Goal: Task Accomplishment & Management: Manage account settings

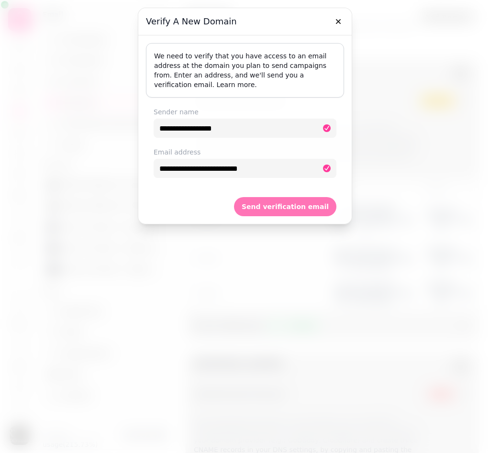
click at [265, 206] on span "Send verification email" at bounding box center [284, 206] width 87 height 7
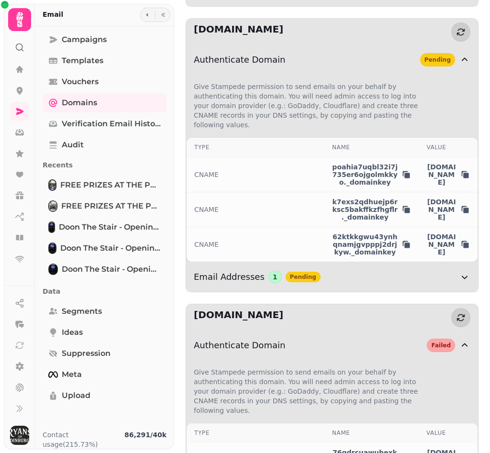
scroll to position [626, 0]
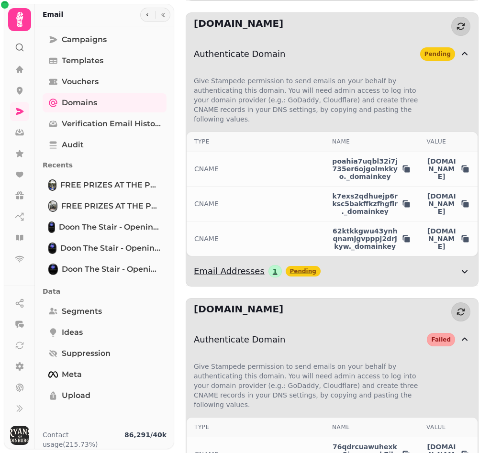
click at [263, 278] on div "Email Addresses 1 Pending" at bounding box center [326, 270] width 265 height 13
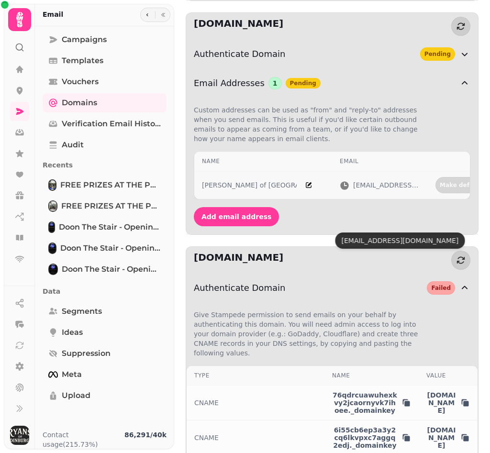
scroll to position [0, 73]
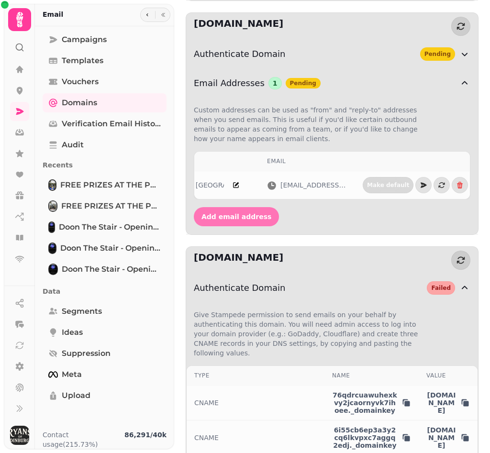
click at [214, 220] on span "Add email address" at bounding box center [236, 216] width 70 height 7
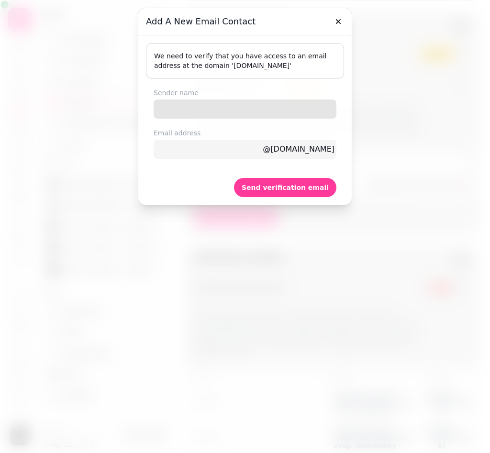
click at [249, 109] on input "Sender name" at bounding box center [245, 108] width 183 height 19
click at [336, 73] on div "We need to verify that you have access to an email address at the domain ' [DOM…" at bounding box center [245, 60] width 198 height 35
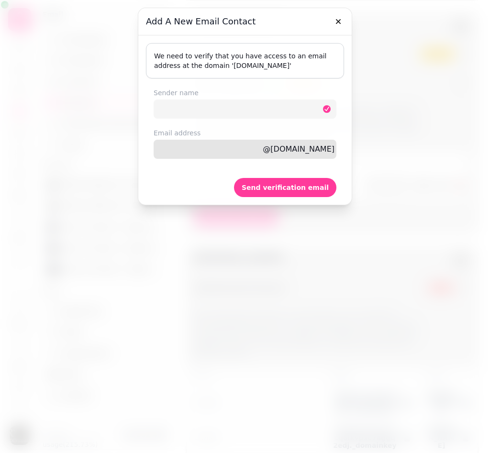
click at [234, 152] on input "Email address" at bounding box center [245, 149] width 183 height 19
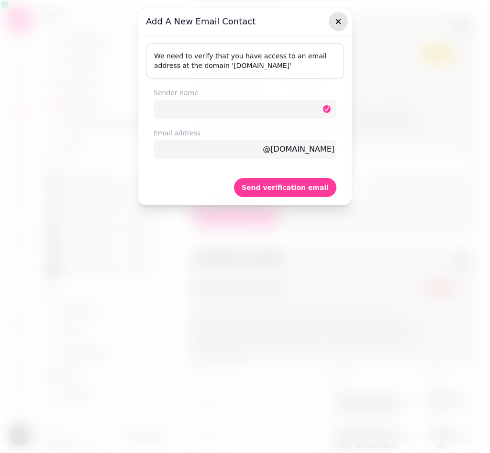
click at [338, 21] on icon "button" at bounding box center [338, 22] width 10 height 10
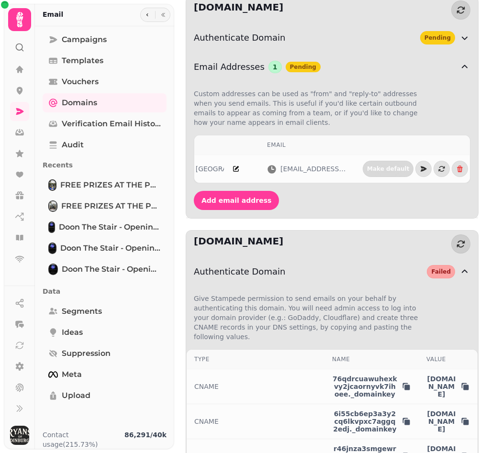
scroll to position [746, 0]
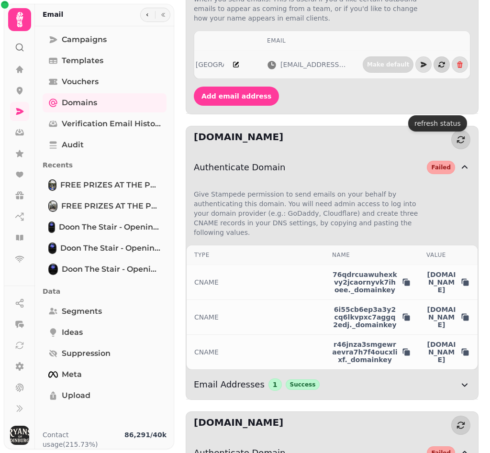
click at [434, 73] on button "button" at bounding box center [441, 64] width 16 height 16
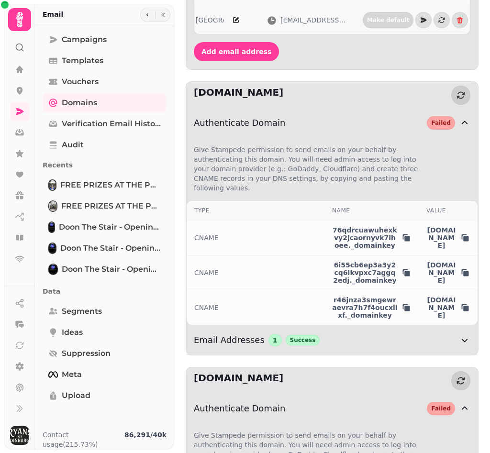
scroll to position [789, 0]
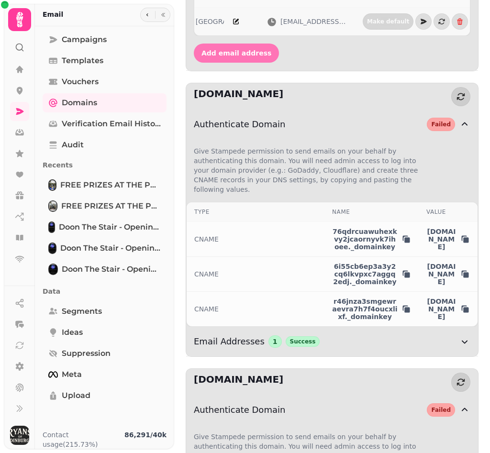
click at [232, 63] on button "Add email address" at bounding box center [236, 53] width 85 height 19
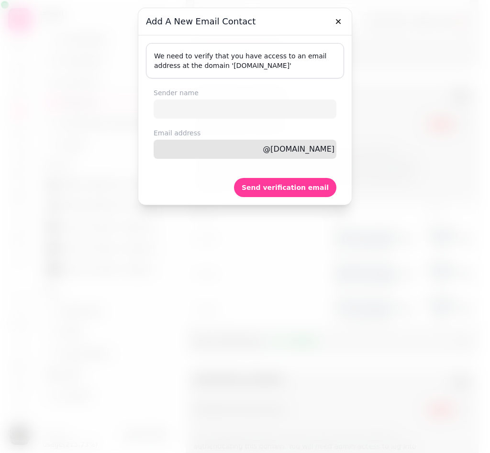
click at [240, 151] on input "Email address" at bounding box center [245, 149] width 183 height 19
type input "****"
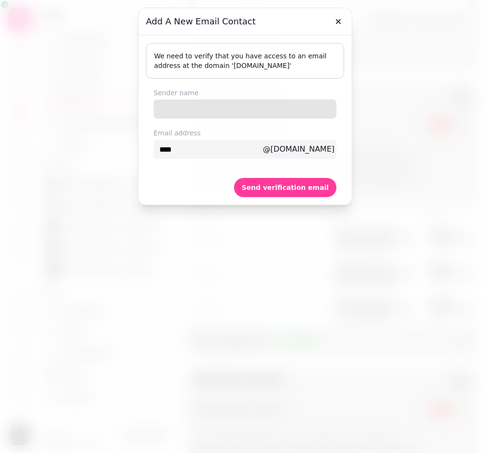
click at [259, 106] on input "Sender name" at bounding box center [245, 108] width 183 height 19
type input "**********"
click at [339, 21] on icon "button" at bounding box center [338, 22] width 10 height 10
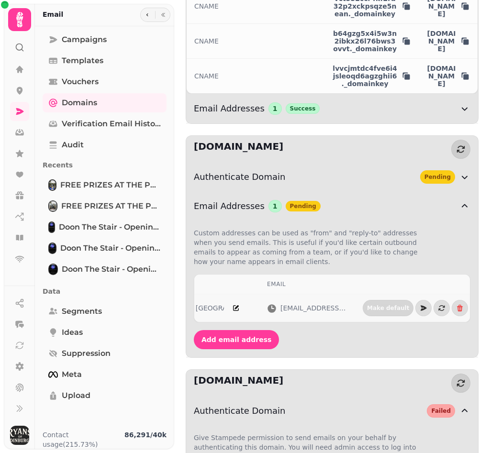
scroll to position [532, 0]
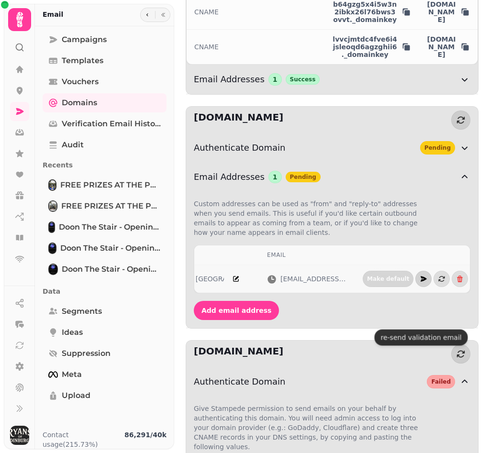
click at [420, 281] on icon "button" at bounding box center [423, 278] width 6 height 5
click at [434, 287] on button "button" at bounding box center [441, 279] width 16 height 16
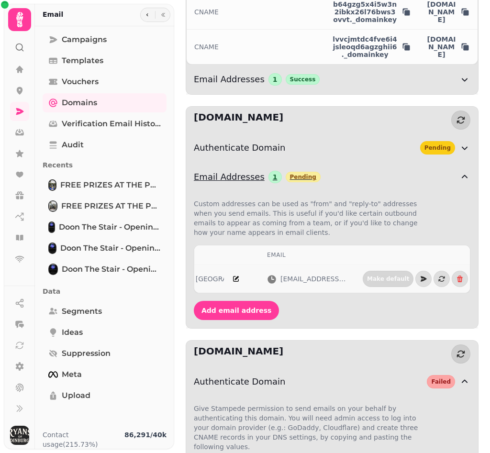
click at [295, 182] on div "Pending" at bounding box center [302, 177] width 35 height 11
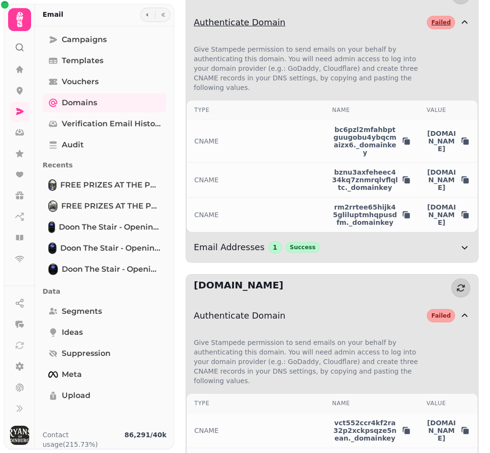
scroll to position [0, 0]
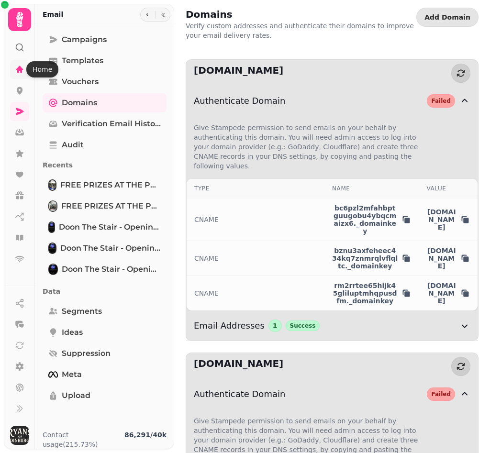
click at [20, 74] on icon at bounding box center [20, 70] width 10 height 10
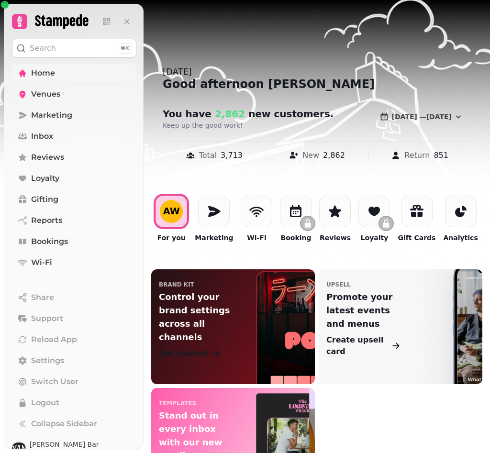
click at [32, 100] on link "Venues" at bounding box center [74, 94] width 124 height 19
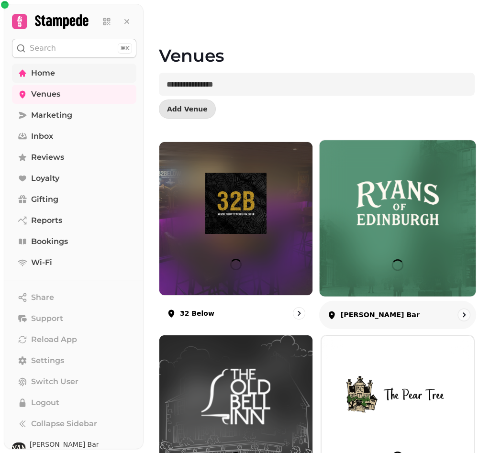
click at [427, 182] on img at bounding box center [397, 202] width 117 height 63
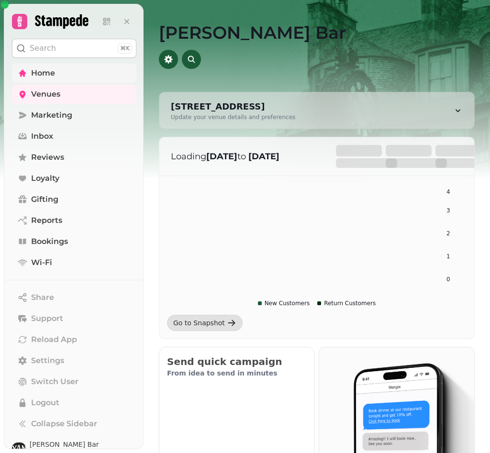
click at [401, 106] on div "[STREET_ADDRESS] Update your venue details and preferences" at bounding box center [316, 110] width 315 height 36
select select "**********"
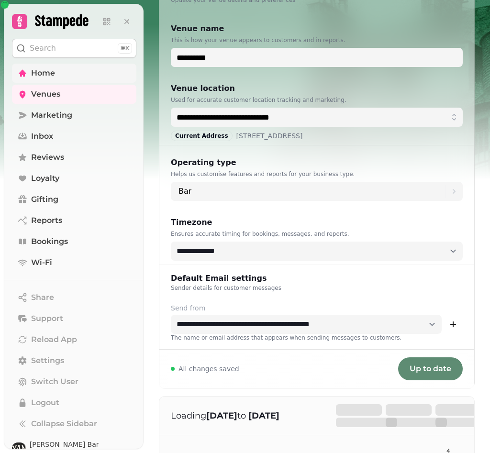
scroll to position [121, 0]
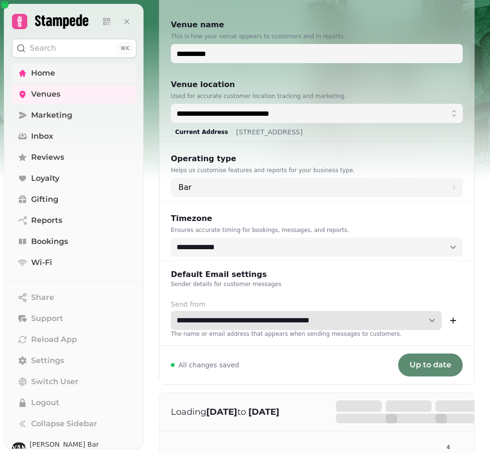
click at [432, 320] on select "**********" at bounding box center [306, 320] width 271 height 19
select select "**********"
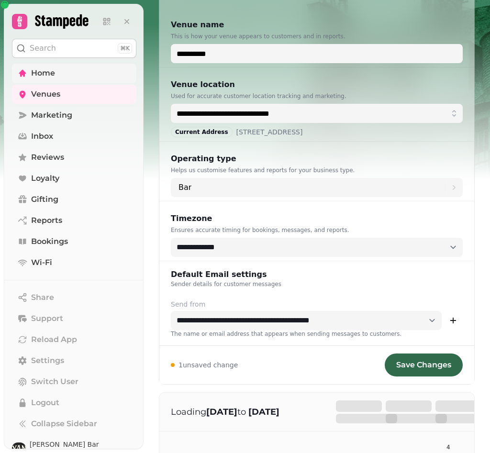
click at [426, 367] on span "Save Changes" at bounding box center [423, 365] width 55 height 8
